Goal: Obtain resource: Download file/media

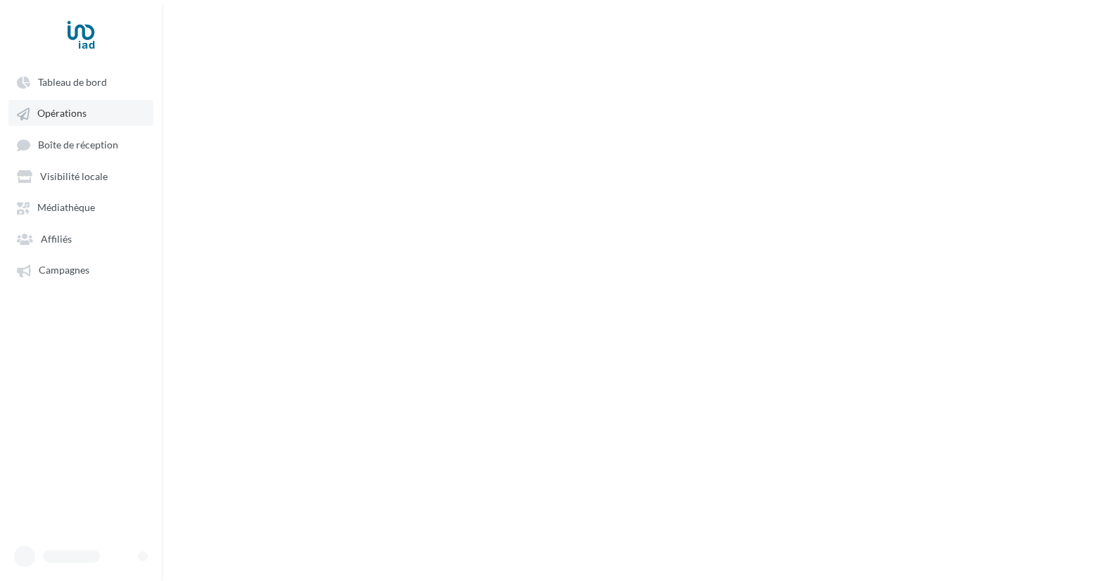
click at [94, 115] on link "Opérations" at bounding box center [80, 112] width 145 height 25
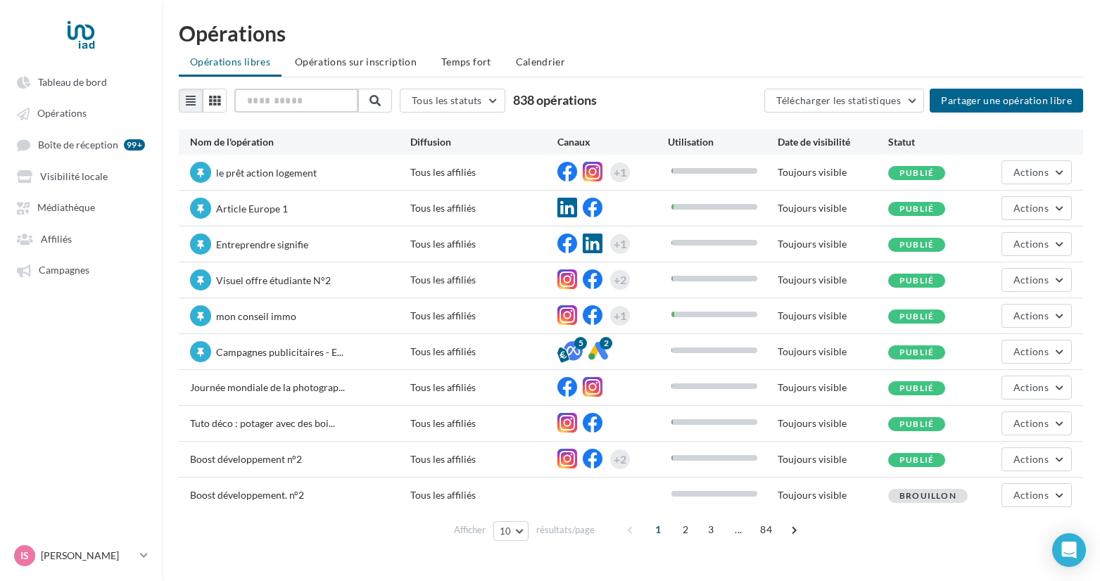
click at [279, 111] on input "text" at bounding box center [296, 101] width 124 height 24
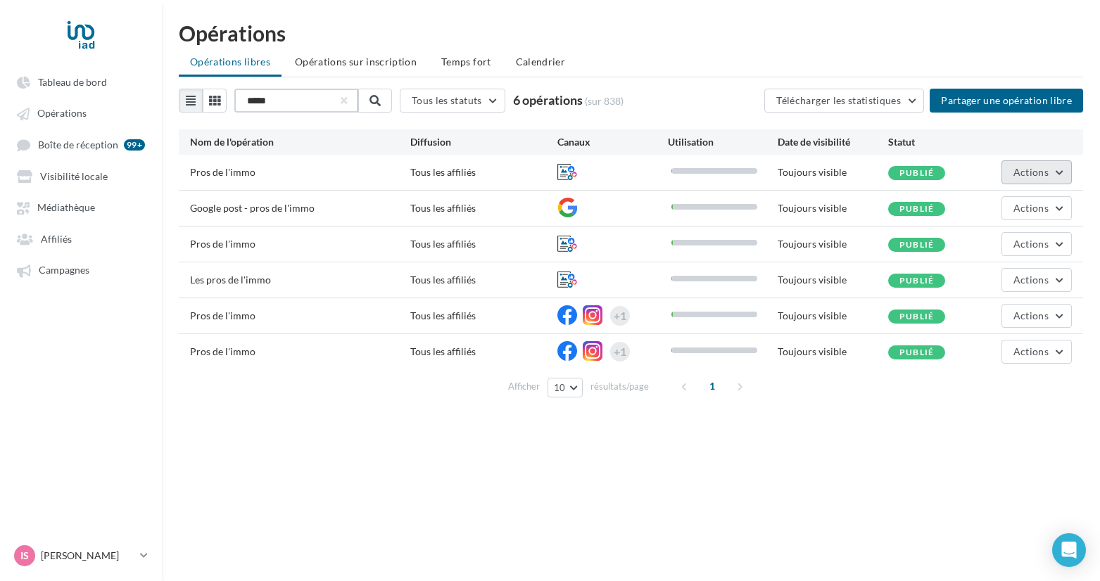
type input "****"
click at [1033, 165] on button "Actions" at bounding box center [1037, 173] width 70 height 24
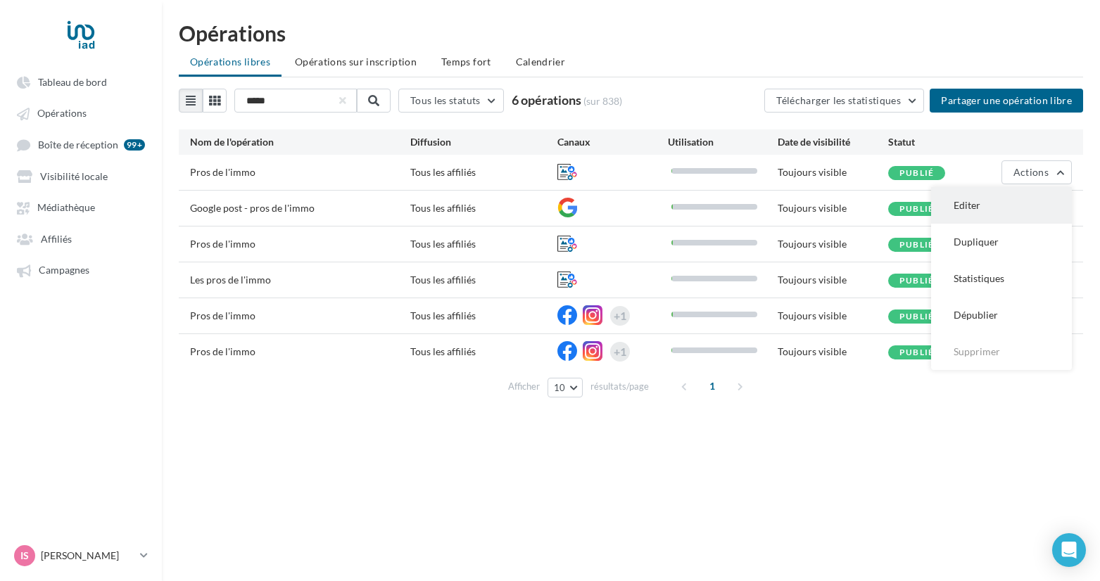
click at [966, 209] on button "Editer" at bounding box center [1001, 205] width 141 height 37
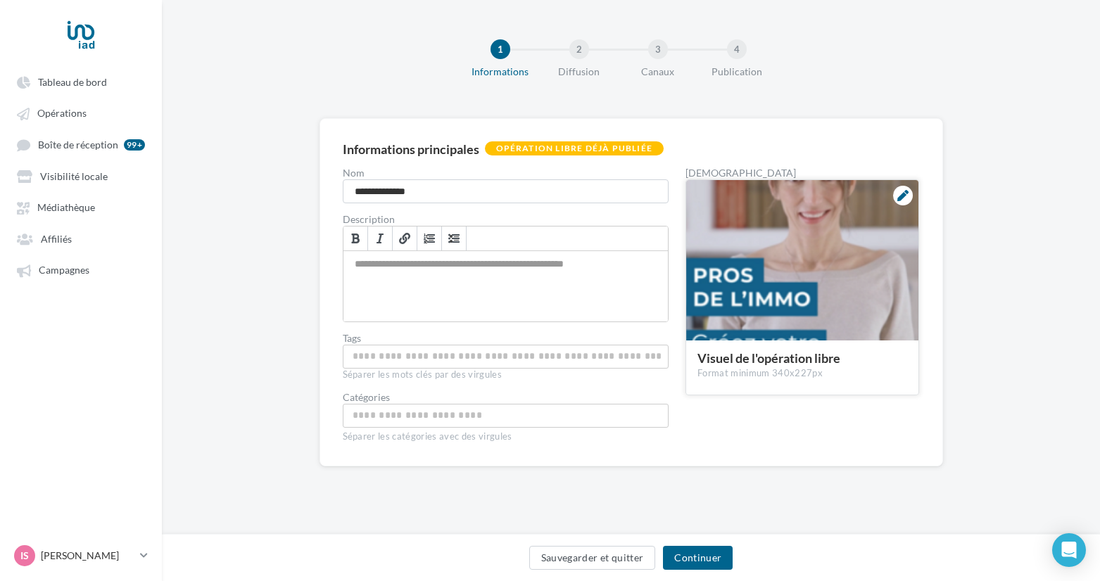
click at [840, 264] on div at bounding box center [802, 261] width 232 height 162
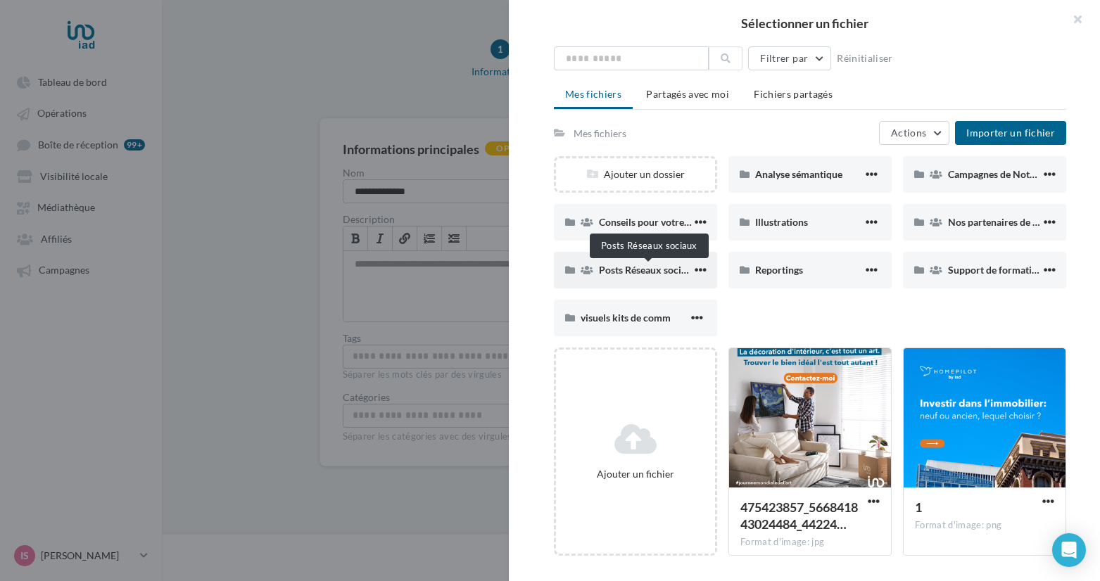
click at [645, 273] on span "Posts Réseaux sociaux" at bounding box center [648, 270] width 99 height 12
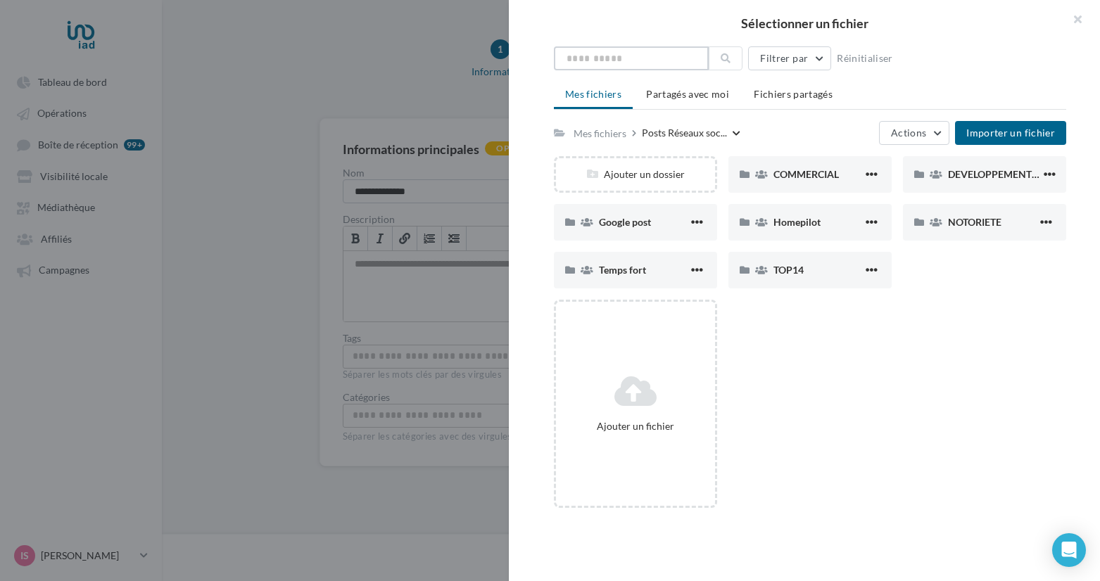
click at [617, 55] on input "text" at bounding box center [631, 58] width 155 height 24
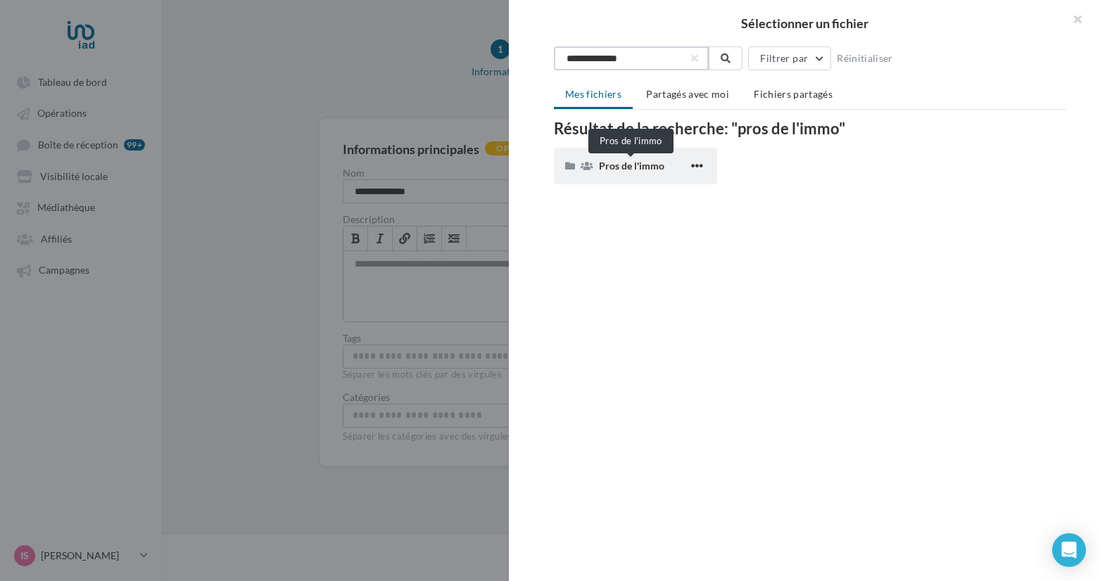
type input "**********"
click at [612, 171] on span "Pros de l'immo" at bounding box center [631, 166] width 65 height 12
click at [652, 170] on span "Pros de l'immo" at bounding box center [631, 166] width 65 height 12
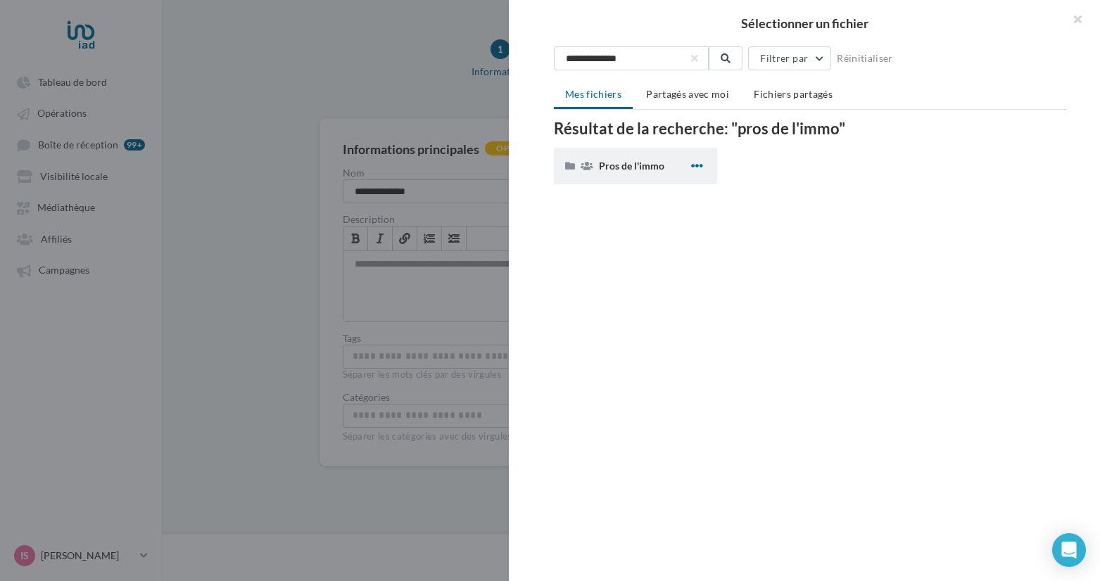
click at [696, 171] on span "button" at bounding box center [697, 166] width 12 height 12
click at [646, 163] on span "Pros de l'immo" at bounding box center [631, 166] width 65 height 12
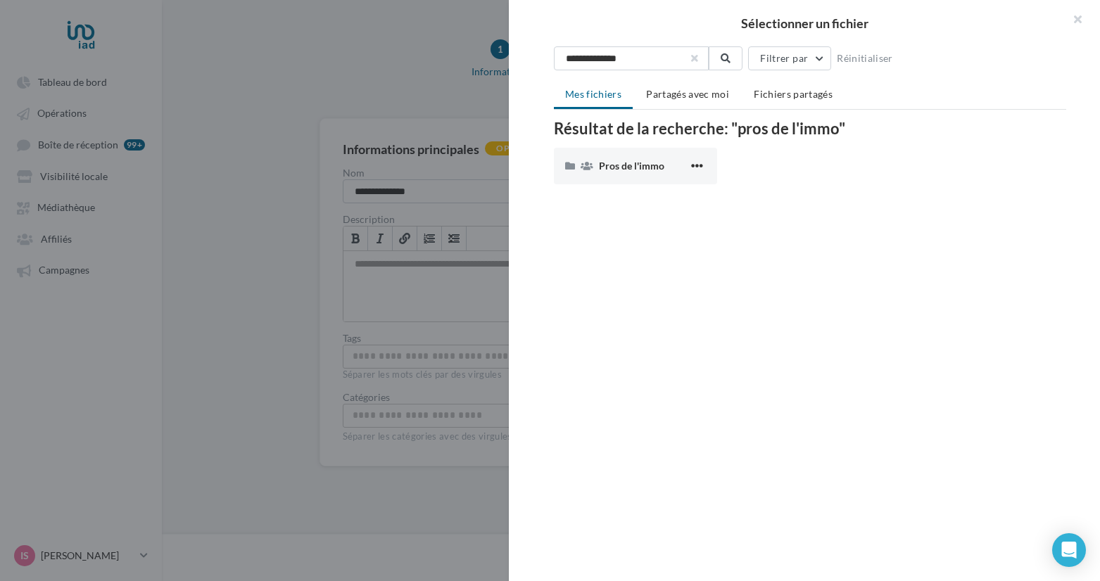
click at [692, 58] on button "button" at bounding box center [695, 59] width 6 height 6
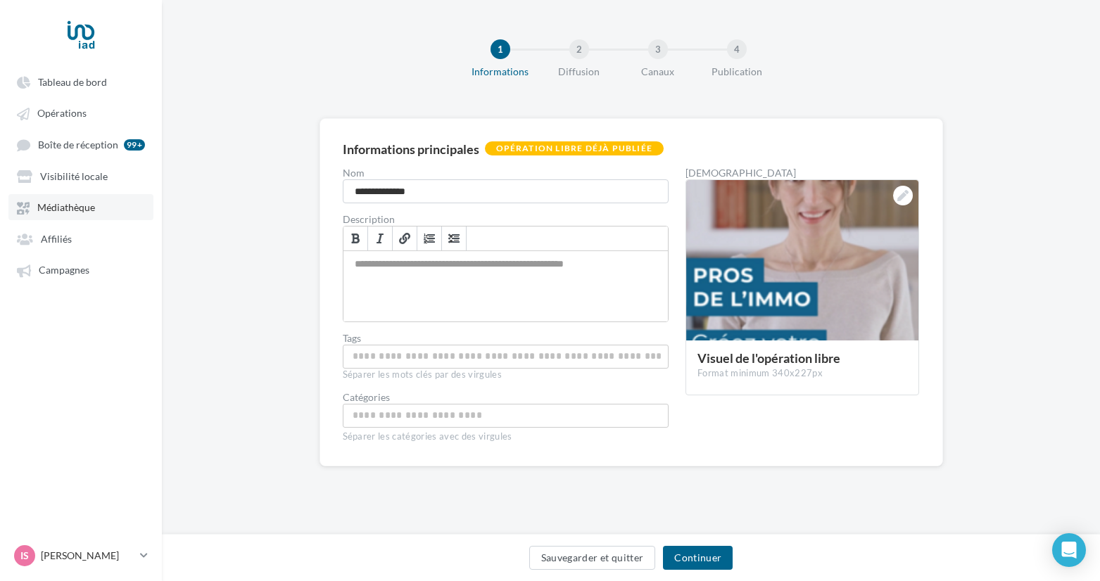
click at [97, 207] on link "Médiathèque" at bounding box center [80, 206] width 145 height 25
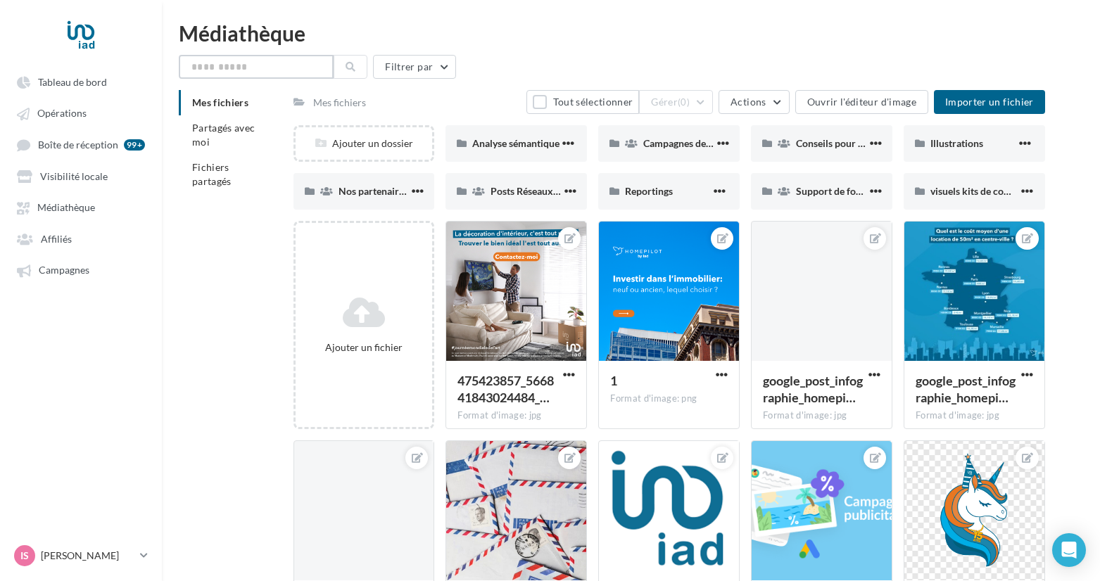
click at [277, 67] on input "text" at bounding box center [256, 67] width 155 height 24
click at [508, 187] on span "Posts Réseaux sociaux" at bounding box center [540, 191] width 99 height 12
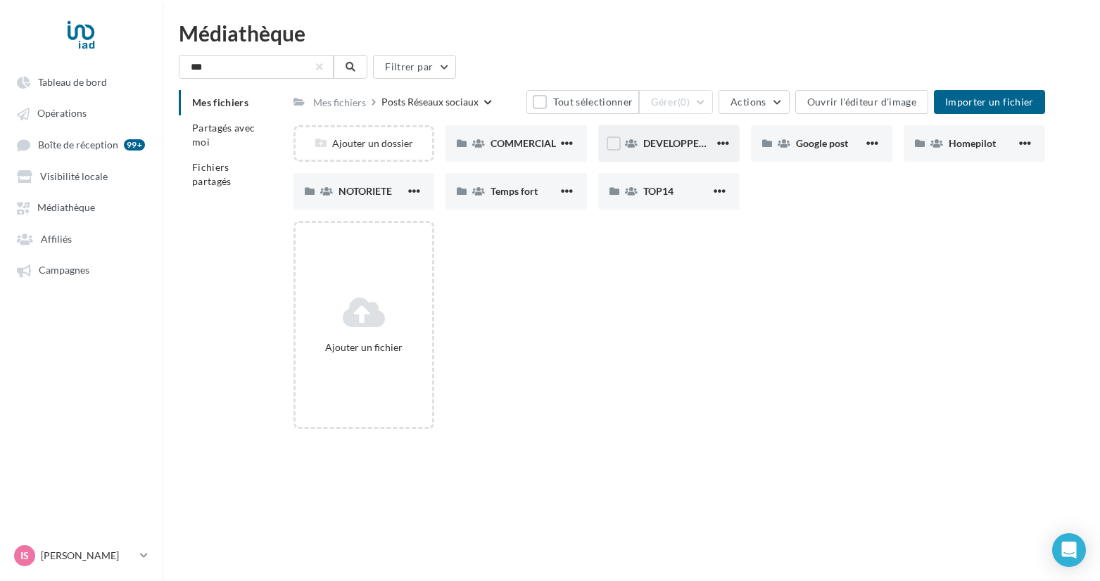
click at [660, 152] on div "DEVELOPPEMENT D'EQUIPE" at bounding box center [668, 143] width 141 height 37
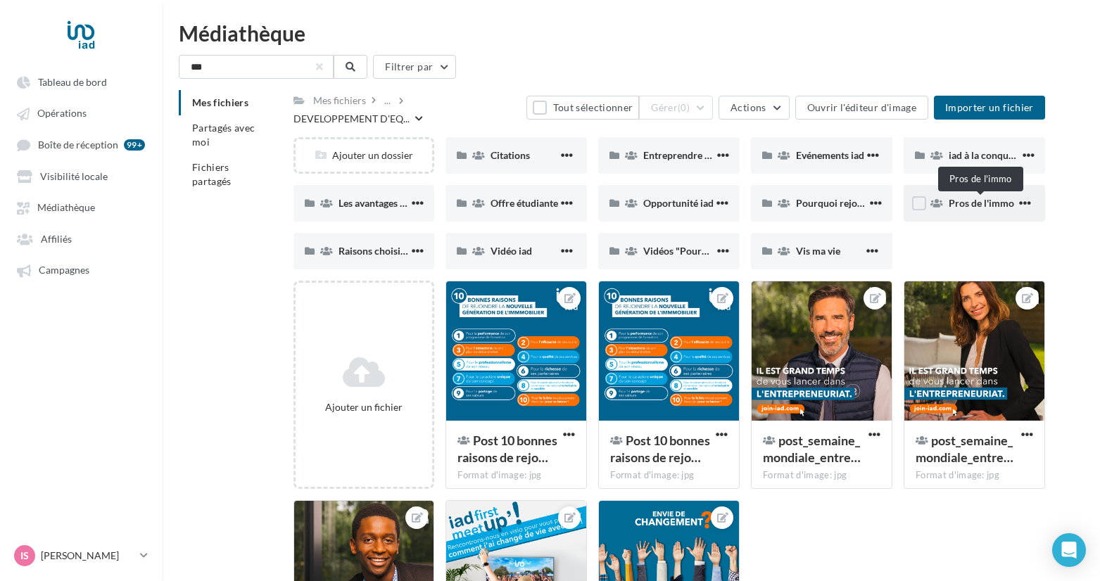
click at [957, 206] on span "Pros de l'immo" at bounding box center [981, 203] width 65 height 12
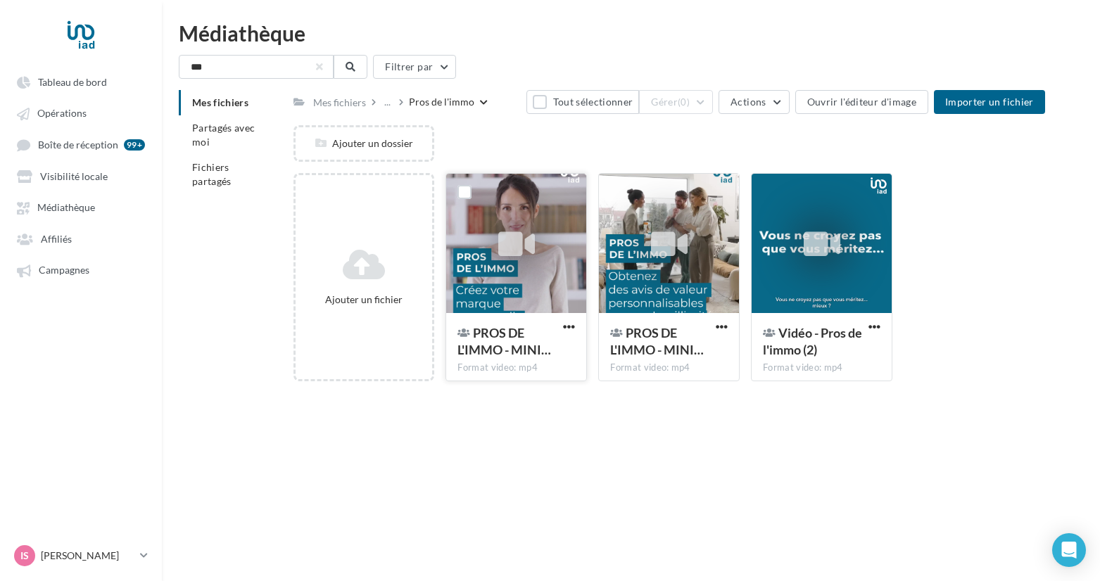
click at [517, 285] on div at bounding box center [516, 244] width 140 height 141
click at [515, 393] on div "**********" at bounding box center [670, 393] width 752 height 0
click at [515, 241] on icon at bounding box center [516, 244] width 37 height 32
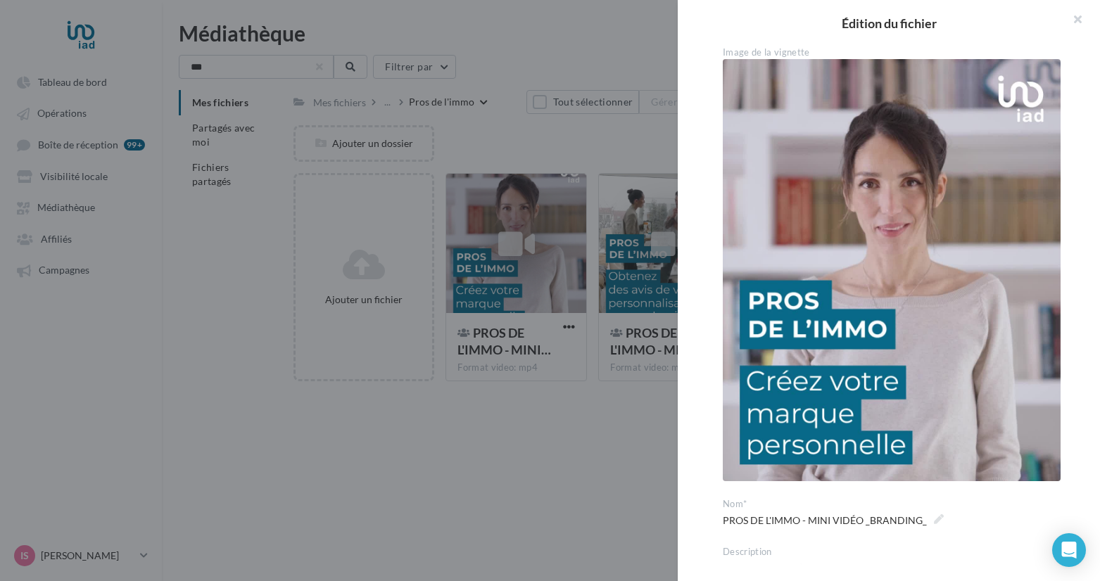
click at [860, 374] on img at bounding box center [892, 270] width 338 height 422
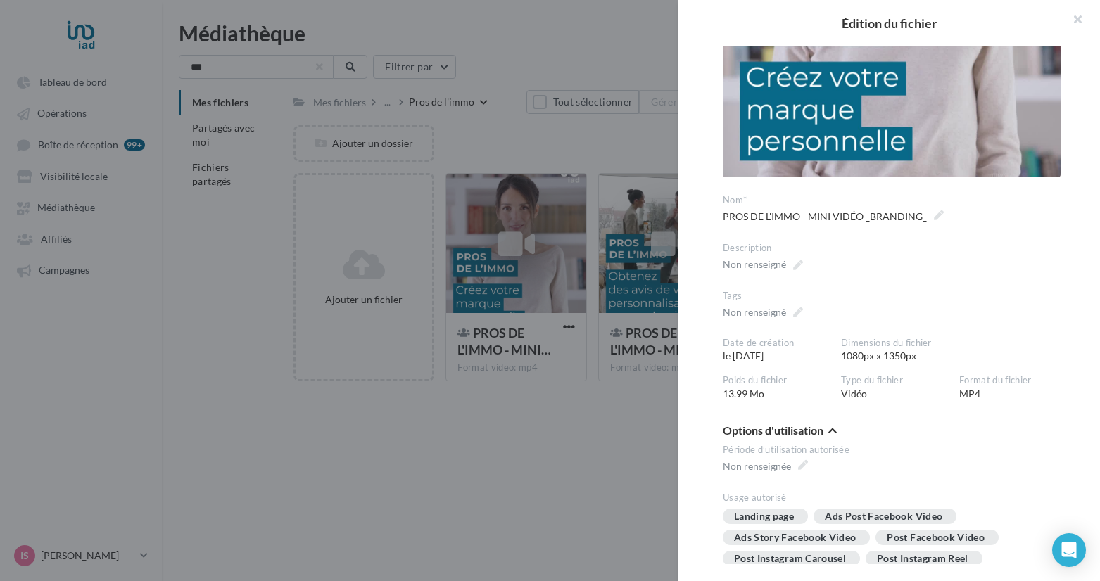
scroll to position [348, 0]
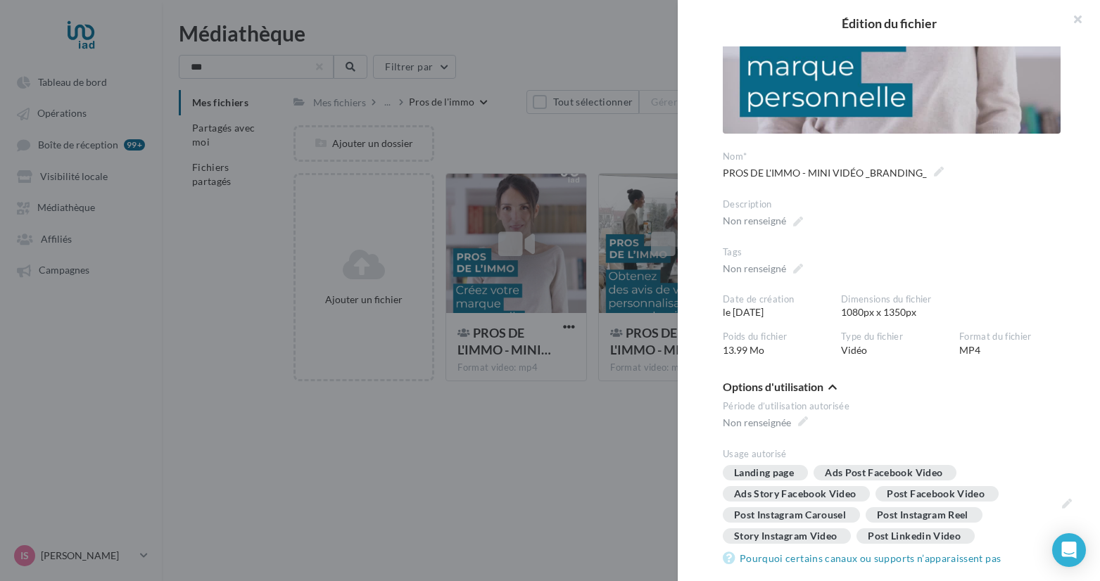
click at [539, 393] on div "**********" at bounding box center [670, 393] width 752 height 0
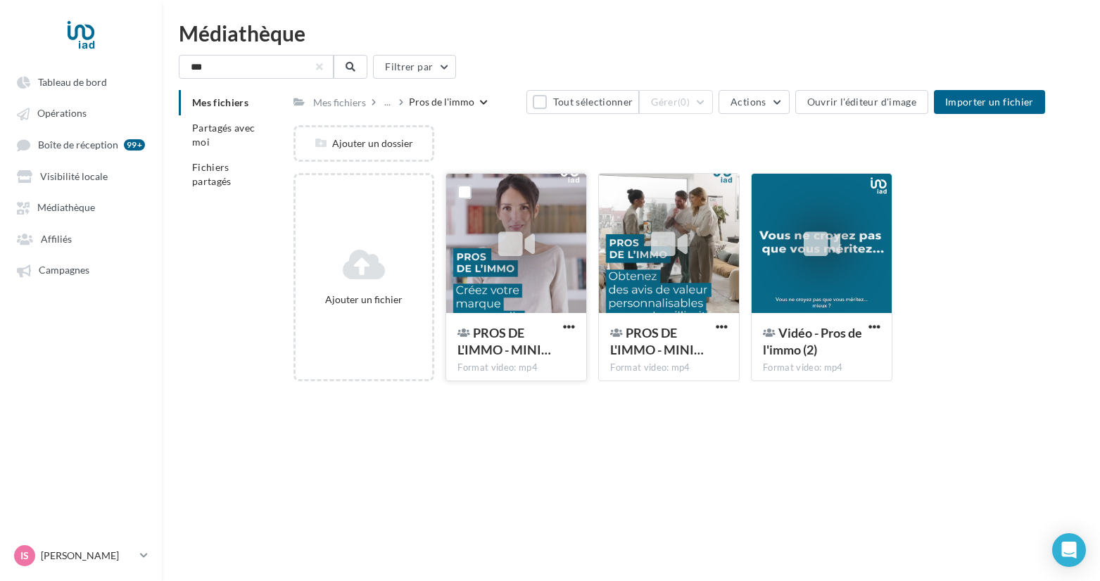
click at [562, 335] on button "button" at bounding box center [569, 328] width 18 height 14
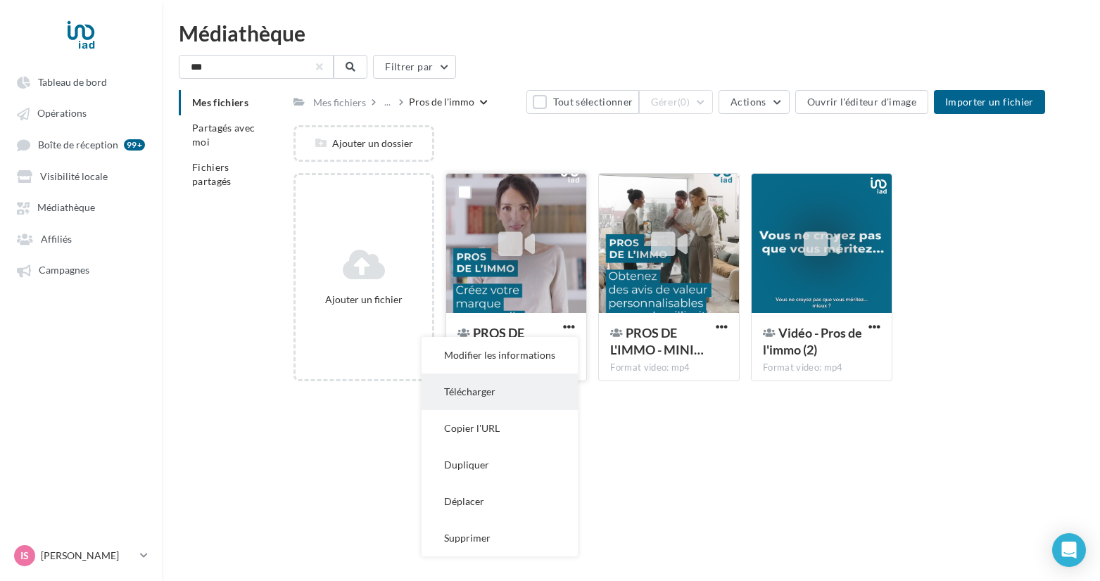
click at [503, 391] on button "Télécharger" at bounding box center [500, 392] width 156 height 37
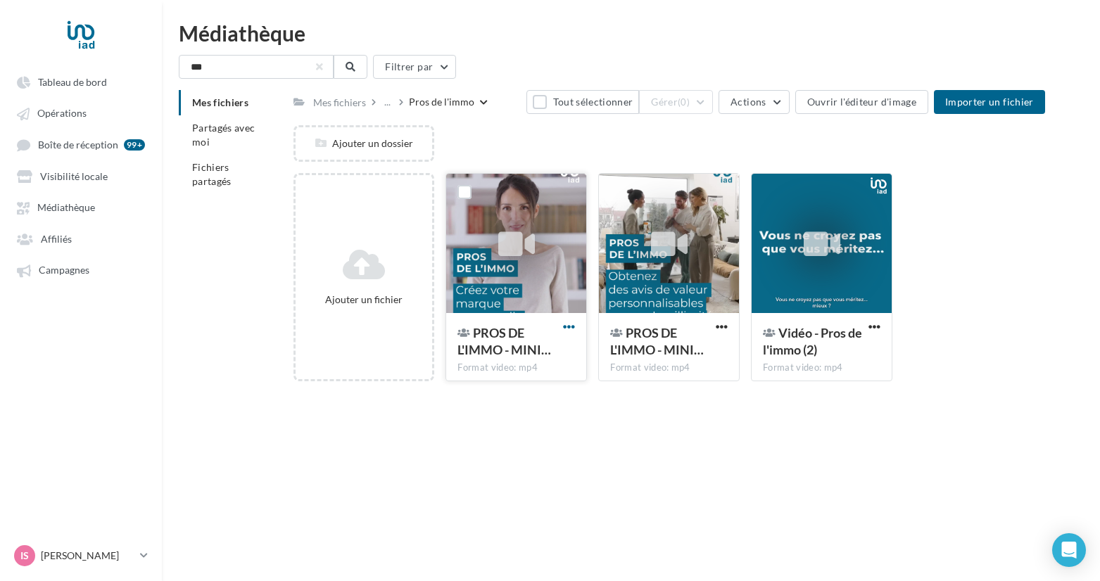
click at [567, 328] on span "button" at bounding box center [569, 327] width 12 height 12
click at [386, 106] on div "..." at bounding box center [388, 102] width 12 height 20
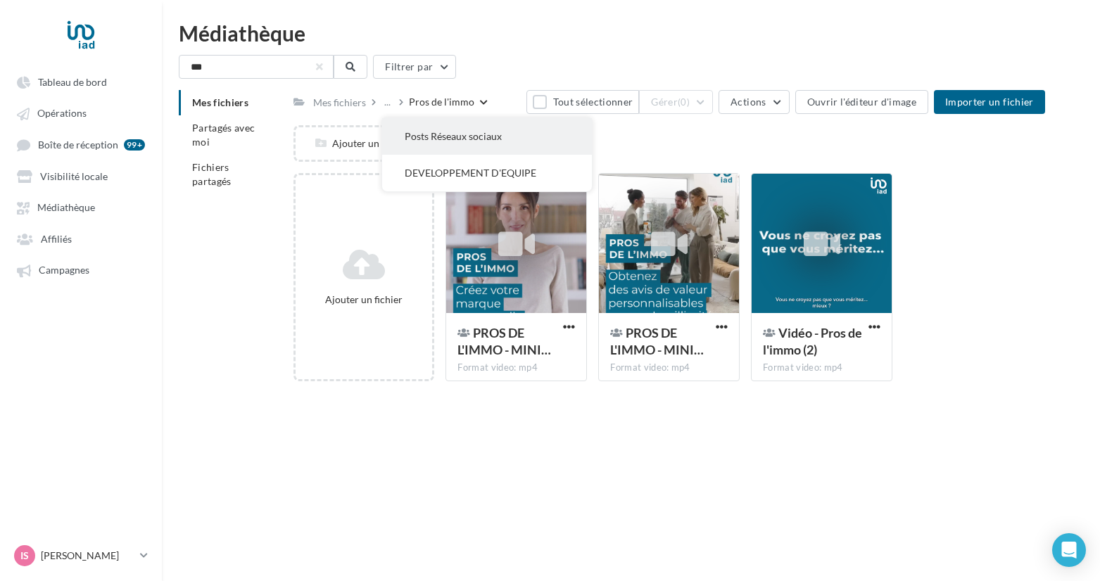
click at [474, 144] on button "Posts Réseaux sociaux" at bounding box center [487, 136] width 210 height 37
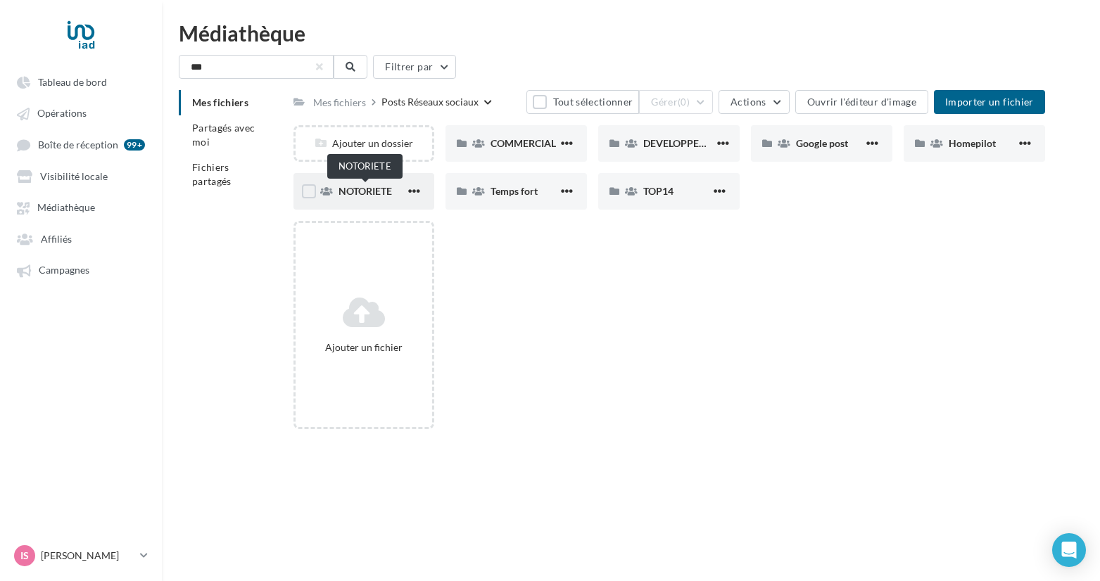
click at [381, 195] on span "NOTORIETE" at bounding box center [366, 191] width 54 height 12
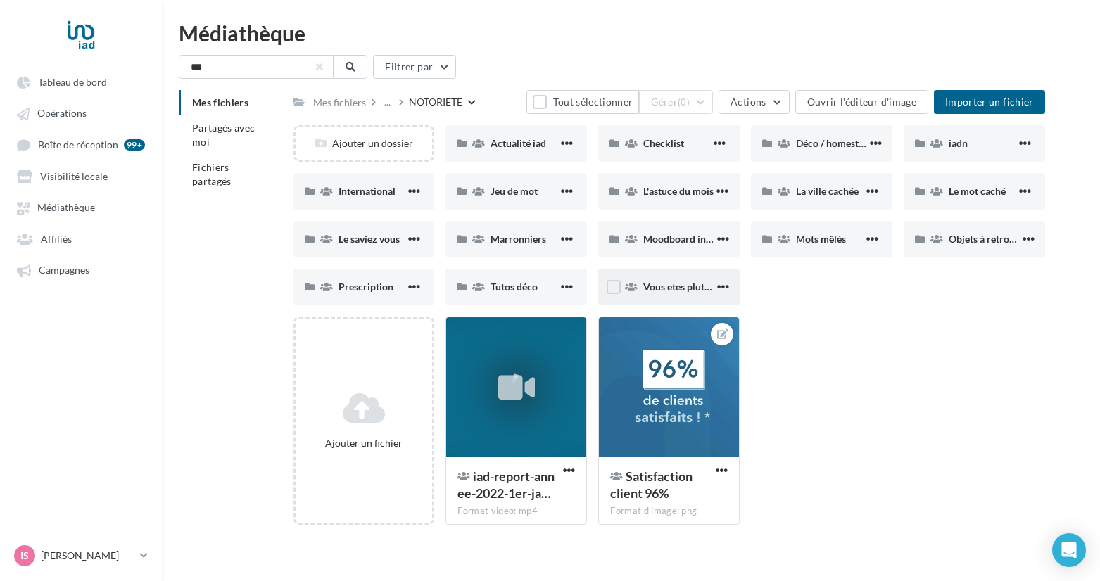
click at [668, 284] on span "Vous etes plutot ?" at bounding box center [681, 287] width 77 height 12
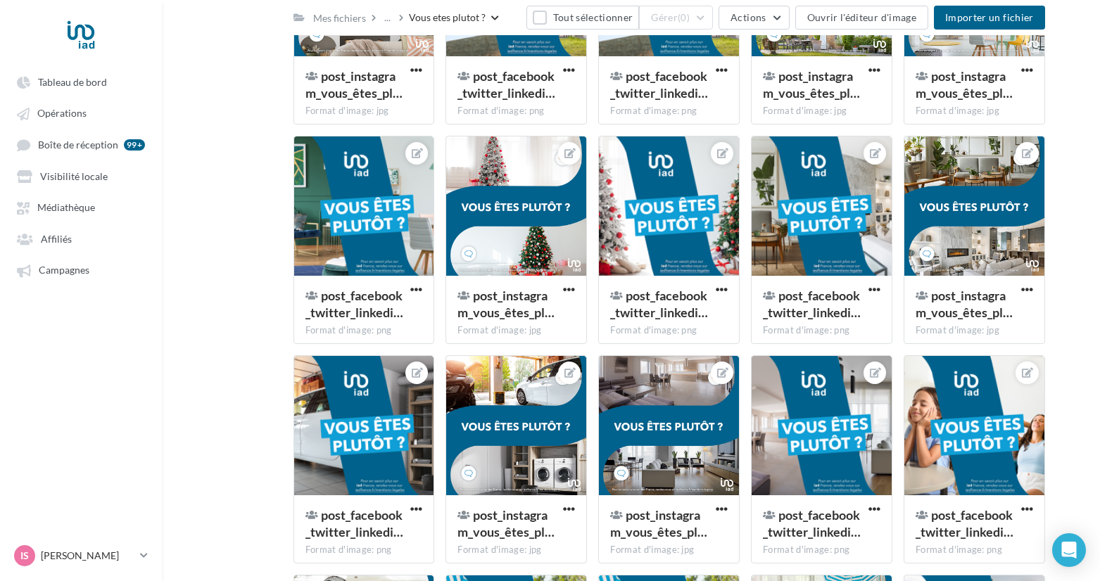
scroll to position [917, 0]
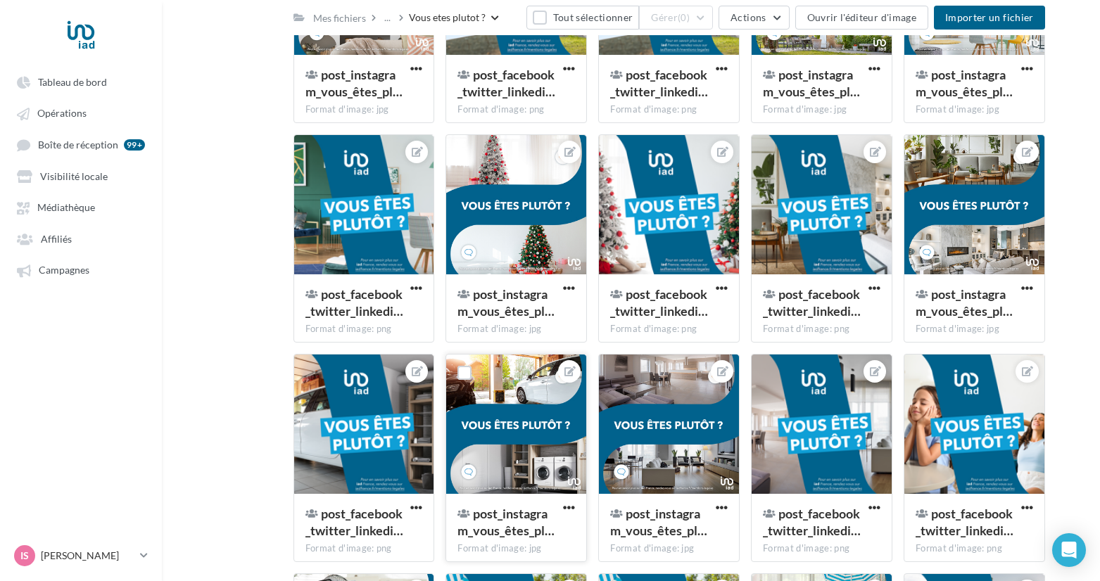
click at [519, 432] on div at bounding box center [516, 425] width 140 height 141
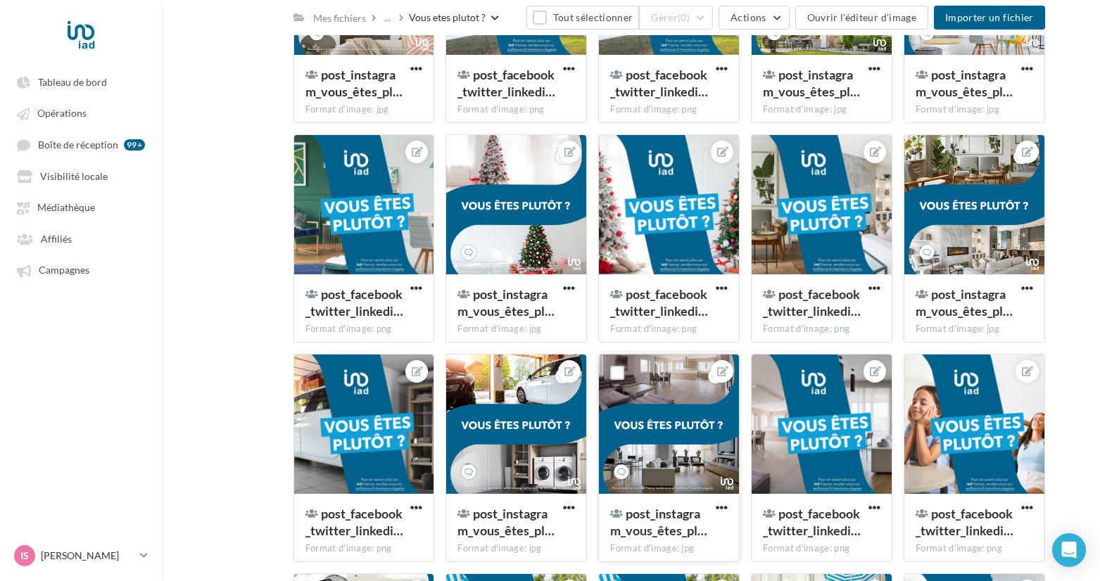
click at [679, 408] on div at bounding box center [669, 425] width 140 height 141
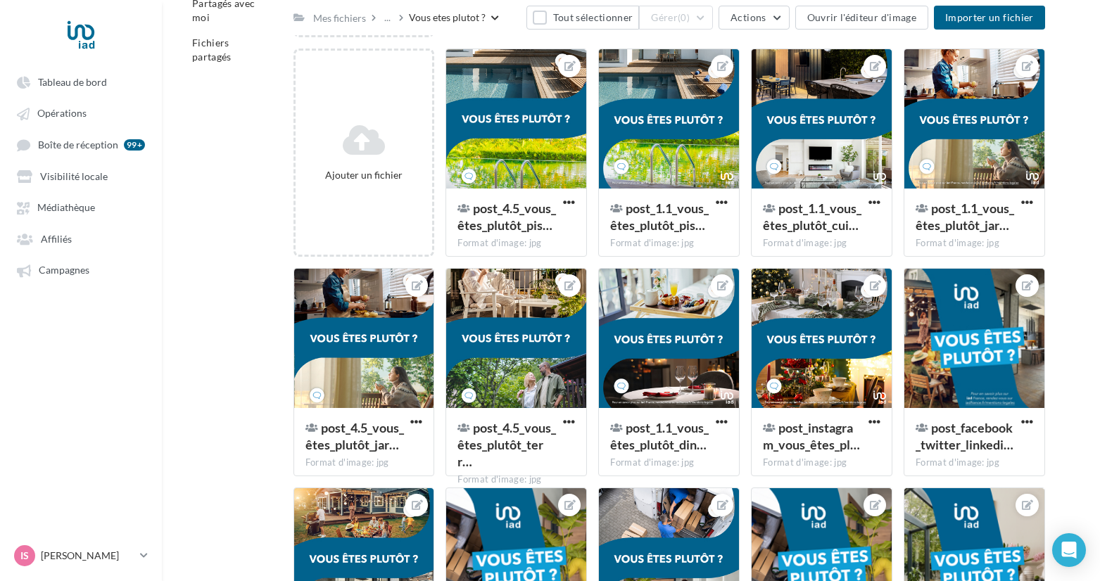
scroll to position [111, 0]
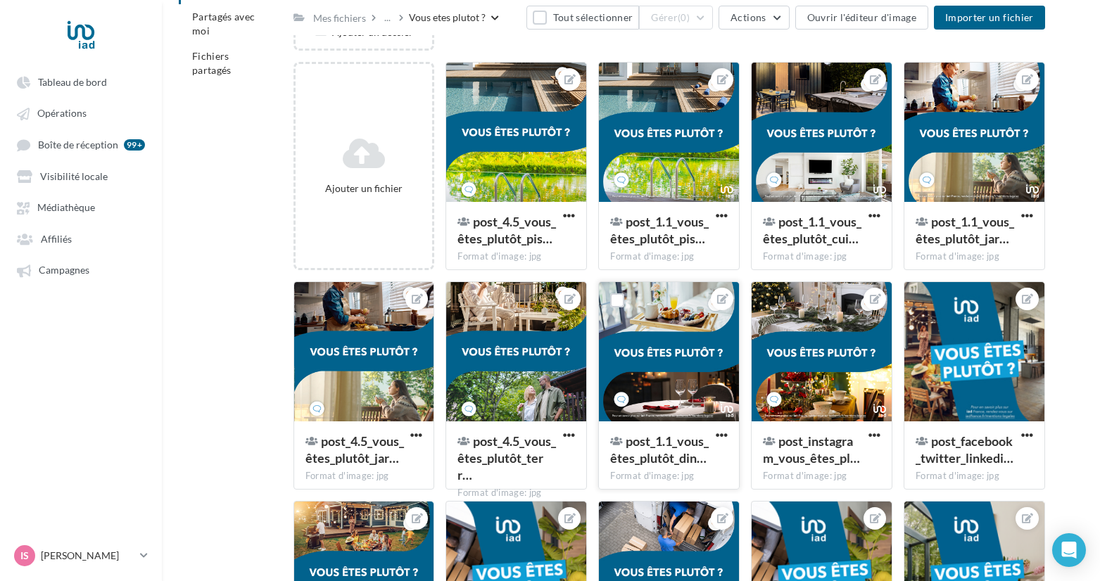
click at [662, 349] on div at bounding box center [669, 352] width 140 height 141
click at [525, 366] on div at bounding box center [516, 352] width 140 height 141
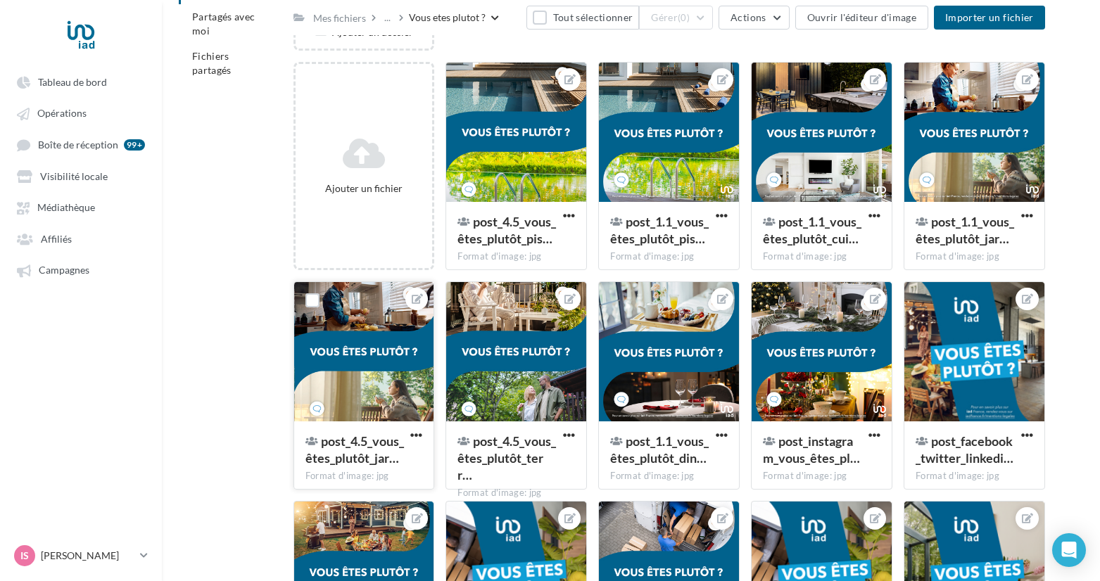
click at [367, 378] on div at bounding box center [364, 352] width 140 height 141
click at [866, 169] on div at bounding box center [822, 133] width 140 height 141
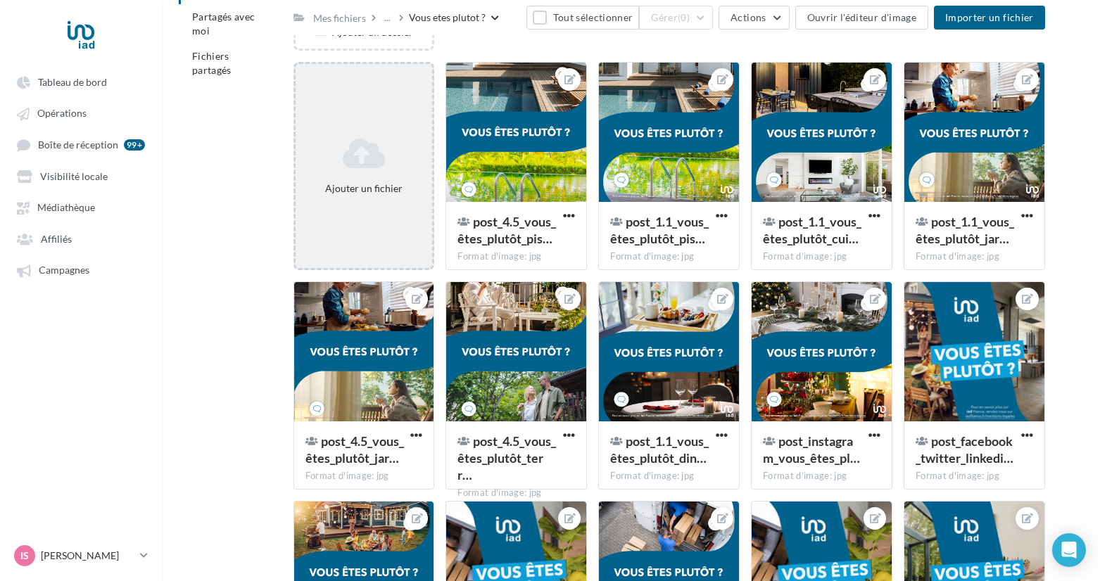
scroll to position [0, 0]
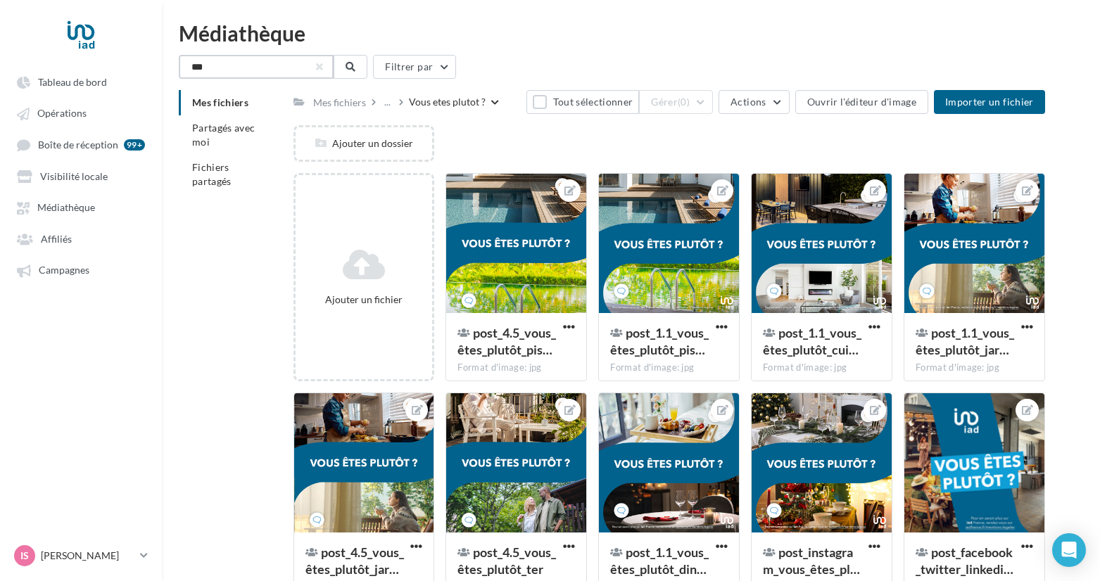
click at [277, 73] on input "***" at bounding box center [256, 67] width 155 height 24
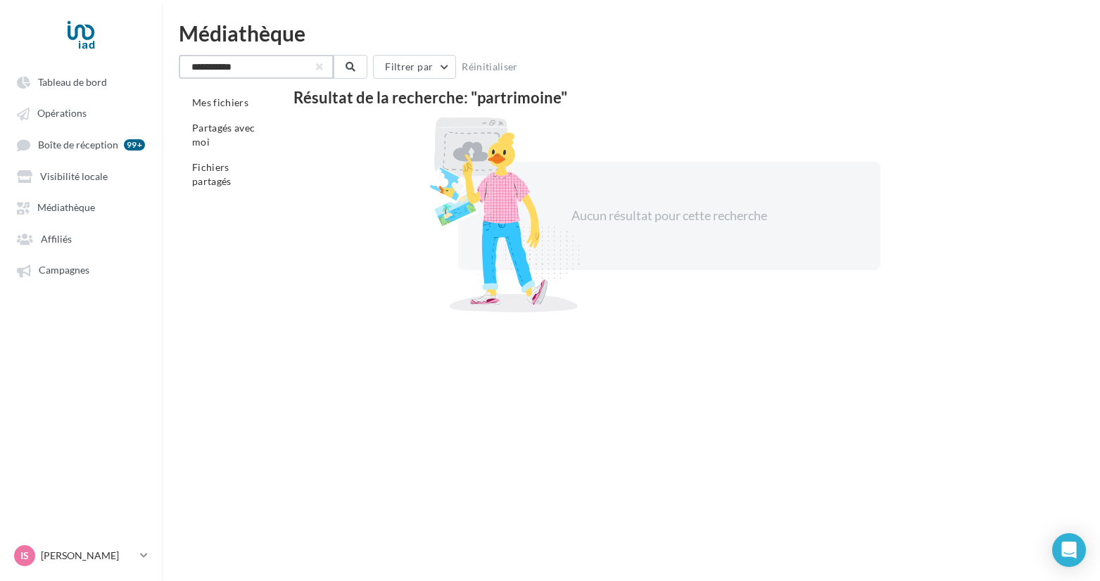
click at [205, 70] on input "**********" at bounding box center [256, 67] width 155 height 24
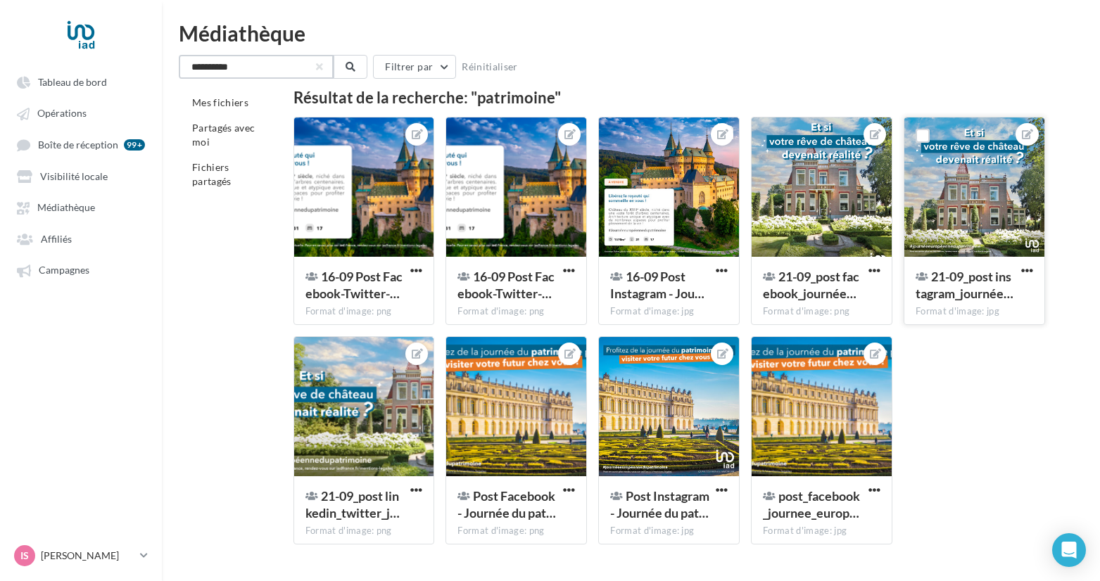
type input "**********"
click at [1028, 265] on div at bounding box center [1028, 272] width 18 height 14
click at [1028, 272] on span "button" at bounding box center [1027, 271] width 12 height 12
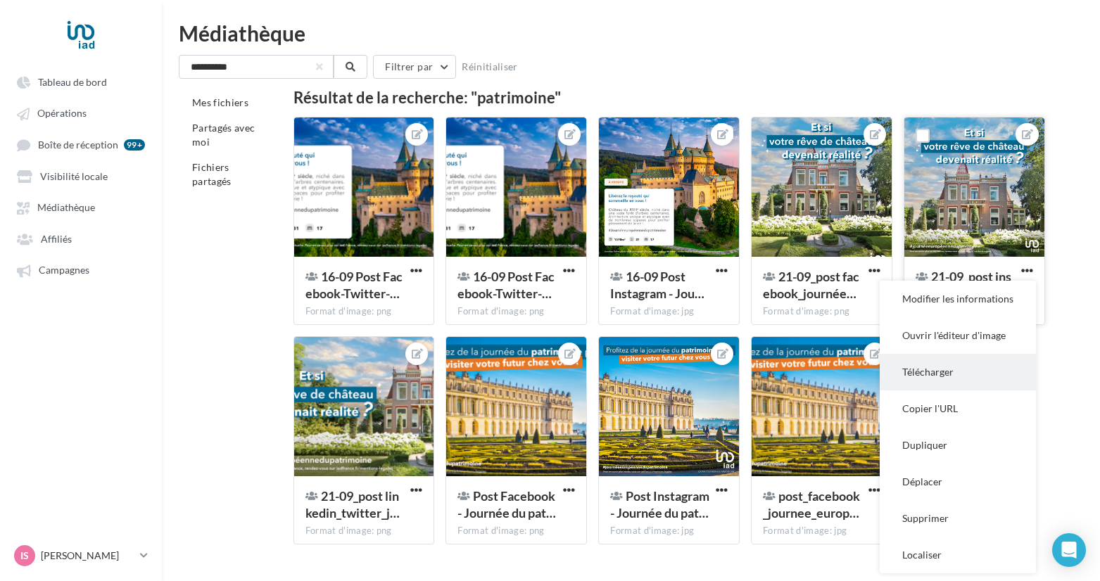
click at [934, 379] on button "Télécharger" at bounding box center [958, 372] width 156 height 37
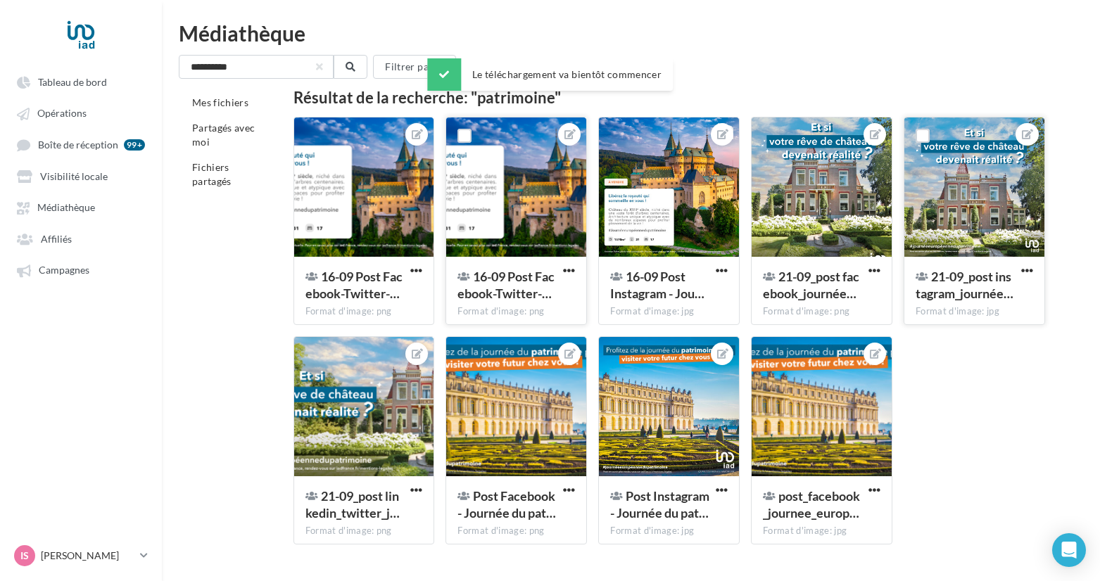
click at [475, 213] on div at bounding box center [516, 188] width 140 height 141
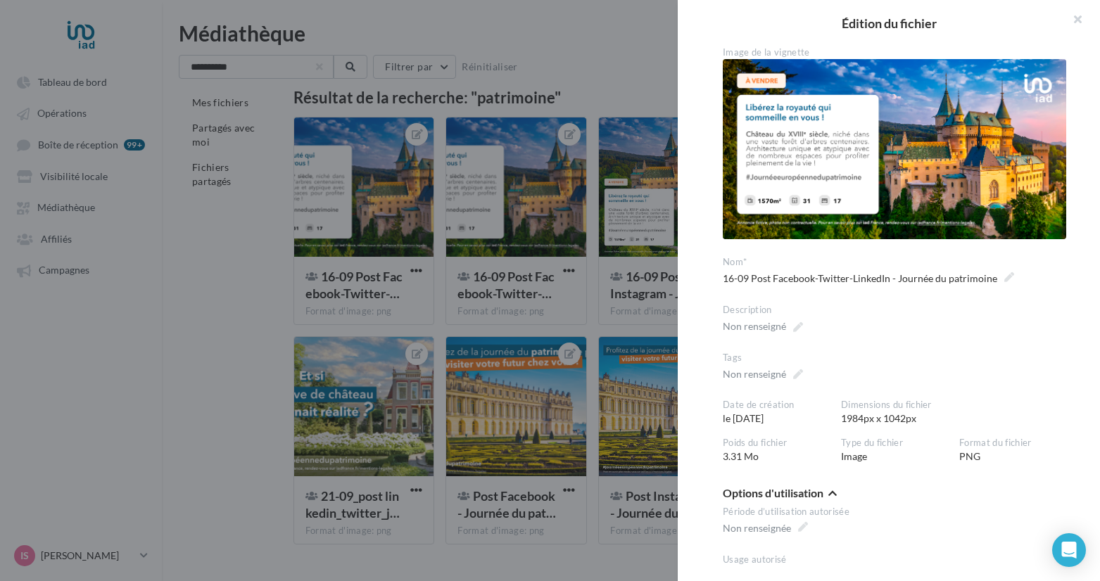
click at [294, 556] on div "**********" at bounding box center [670, 556] width 752 height 0
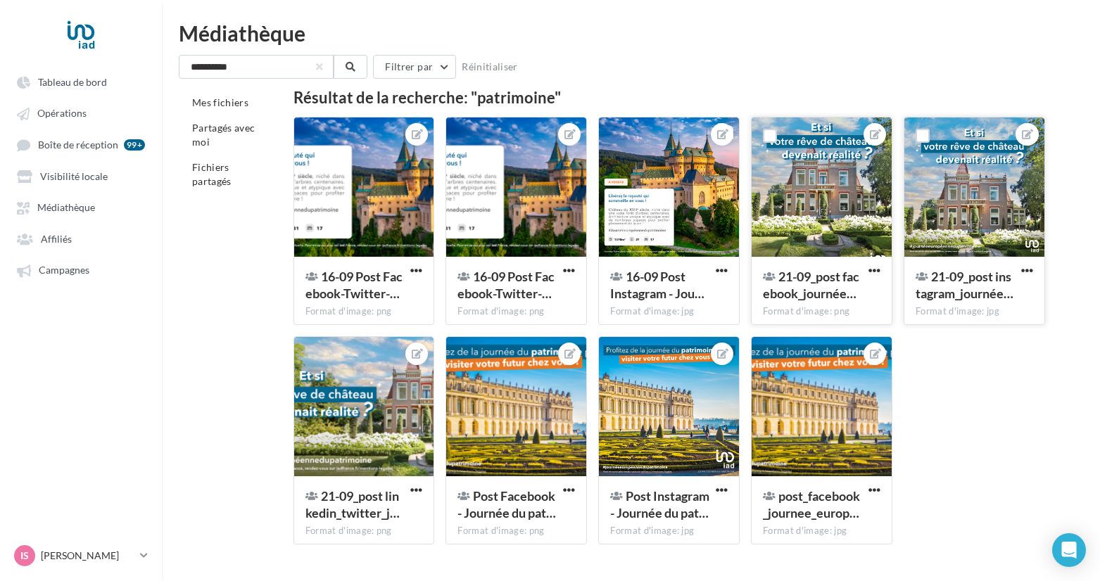
click at [822, 190] on div at bounding box center [822, 188] width 140 height 141
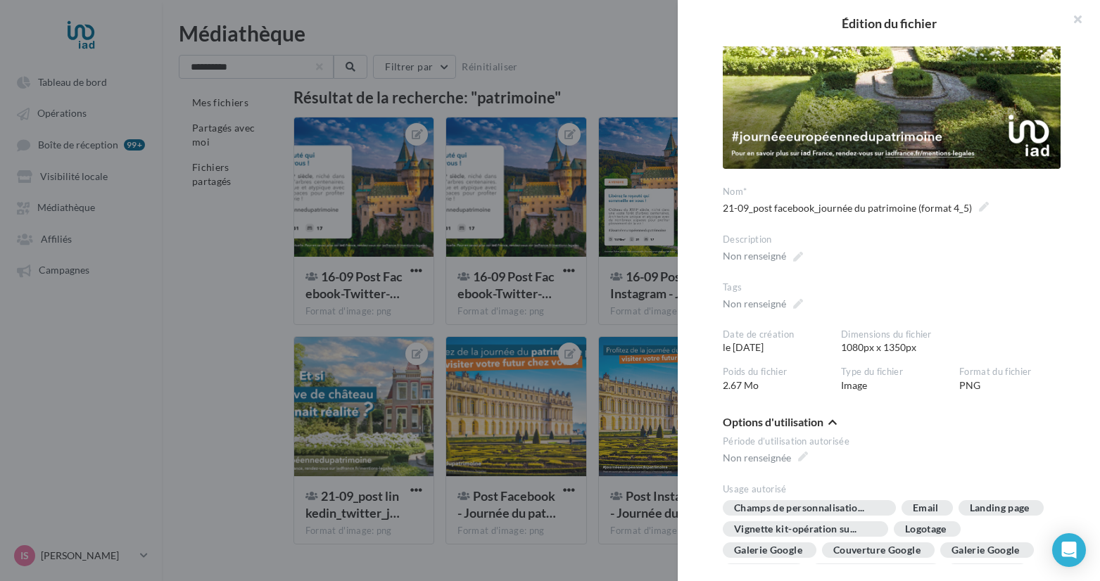
scroll to position [319, 0]
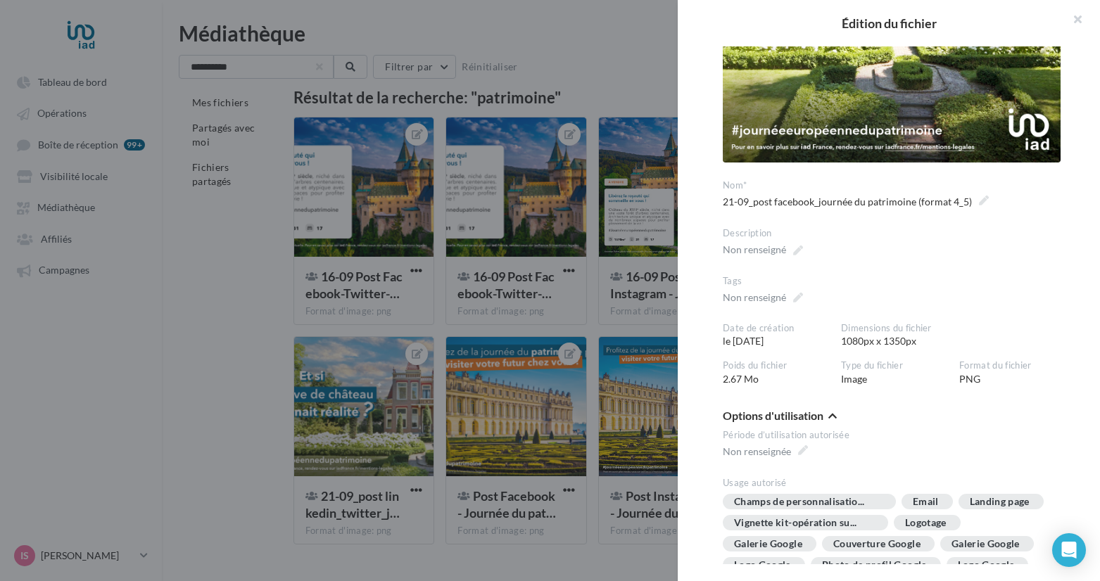
click at [294, 556] on div "**********" at bounding box center [670, 556] width 752 height 0
